Goal: Find specific page/section: Find specific page/section

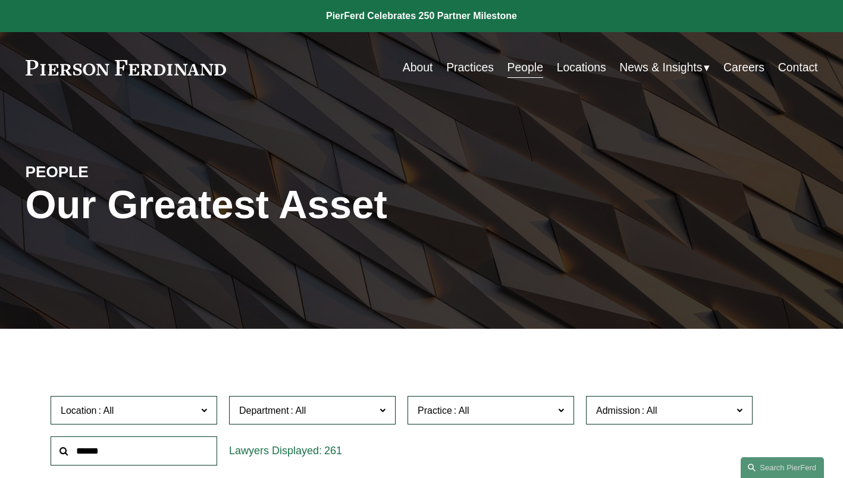
scroll to position [119, 0]
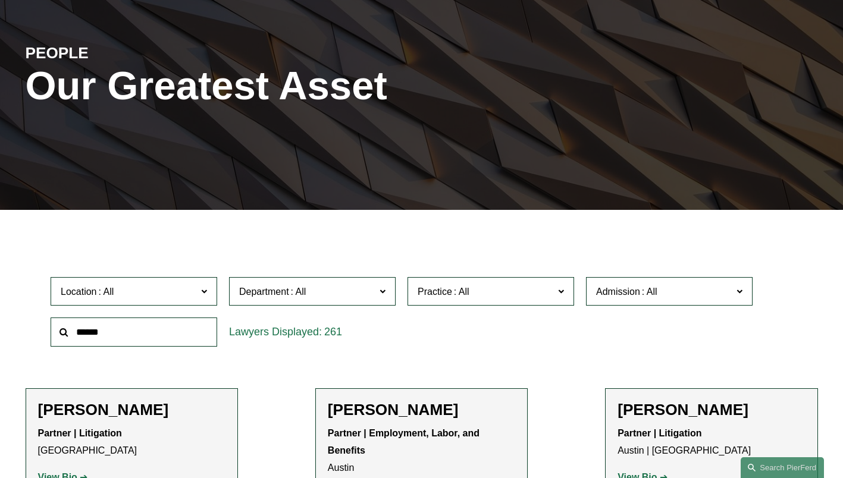
click at [121, 333] on input "text" at bounding box center [134, 332] width 167 height 29
type input "******"
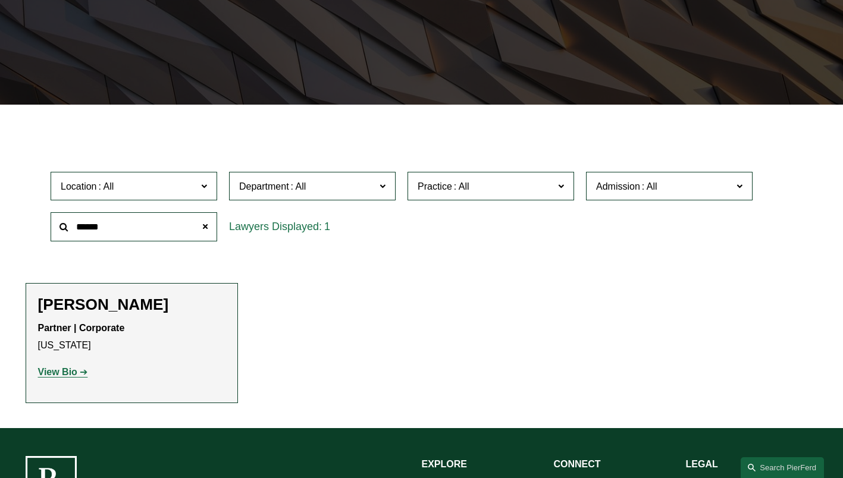
scroll to position [238, 0]
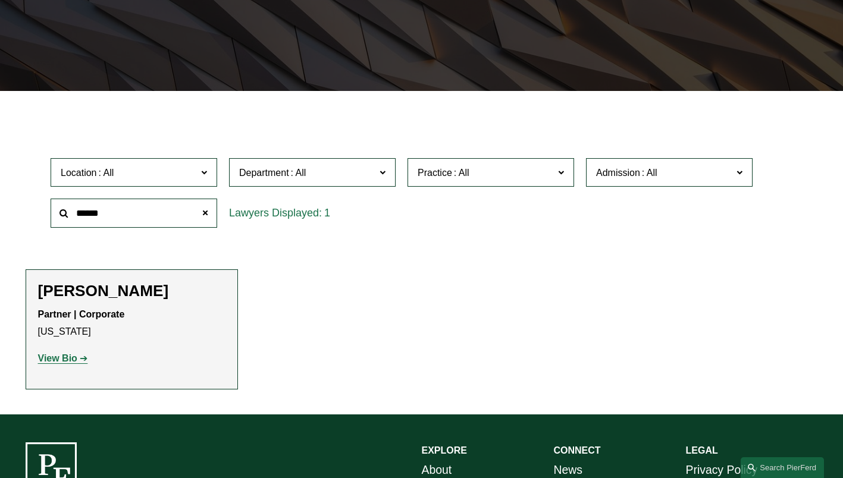
drag, startPoint x: 71, startPoint y: 360, endPoint x: 48, endPoint y: 364, distance: 23.6
click at [71, 360] on strong "View Bio" at bounding box center [57, 358] width 39 height 10
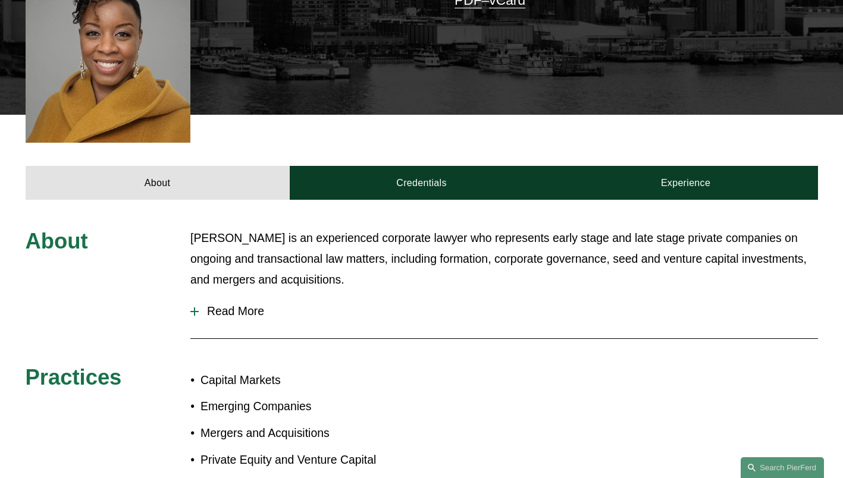
scroll to position [416, 0]
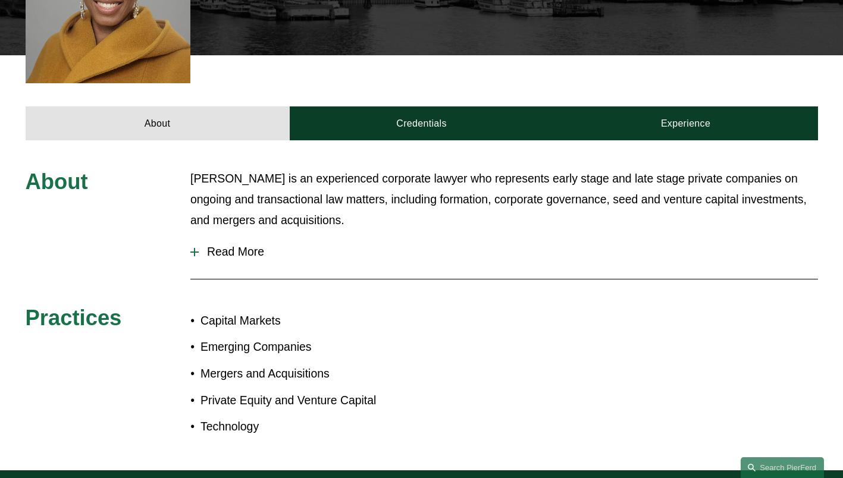
click at [240, 247] on button "Read More" at bounding box center [504, 252] width 628 height 32
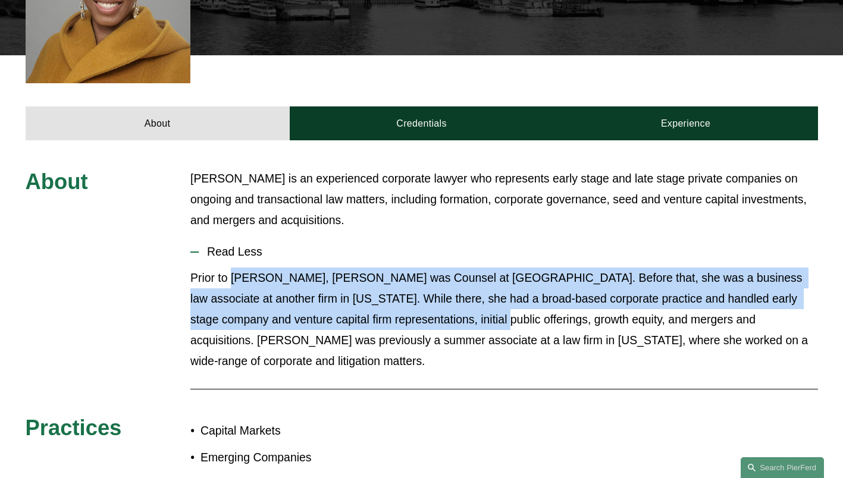
drag, startPoint x: 385, startPoint y: 285, endPoint x: 437, endPoint y: 297, distance: 53.1
click at [437, 297] on p "Prior to [PERSON_NAME], [PERSON_NAME] was Counsel at [GEOGRAPHIC_DATA]. Before …" at bounding box center [504, 320] width 628 height 104
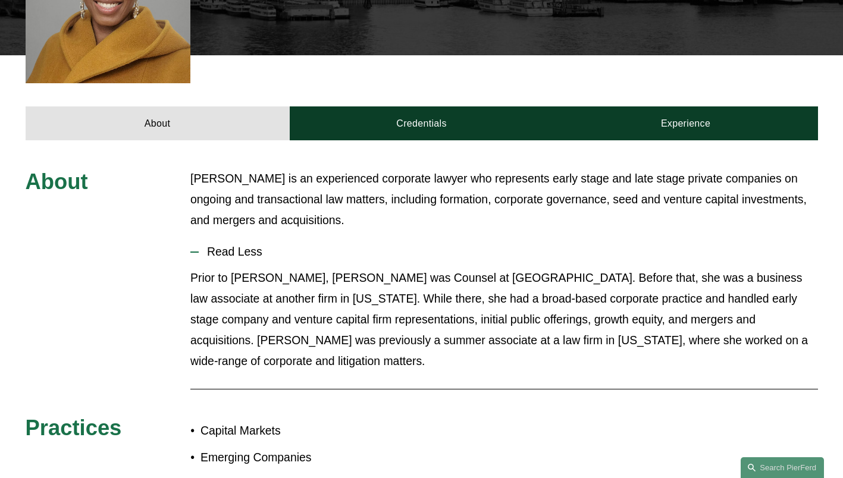
click at [444, 333] on p "Prior to [PERSON_NAME], [PERSON_NAME] was Counsel at [GEOGRAPHIC_DATA]. Before …" at bounding box center [504, 320] width 628 height 104
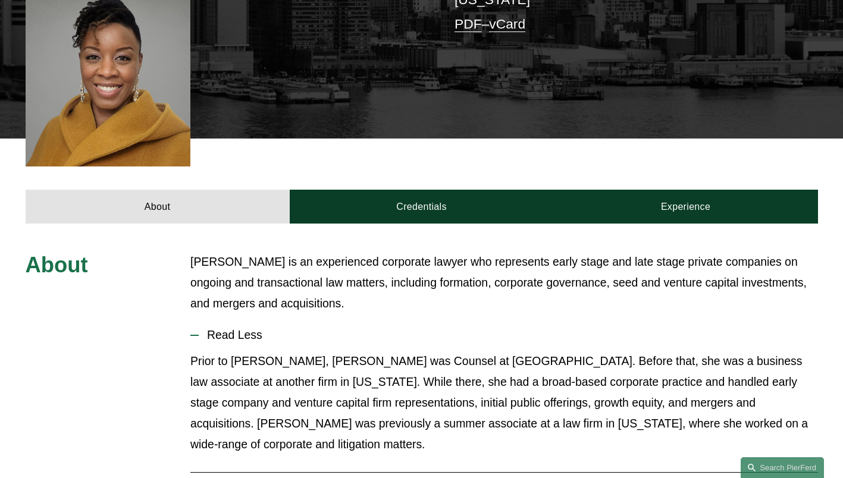
scroll to position [357, 0]
